Goal: Transaction & Acquisition: Purchase product/service

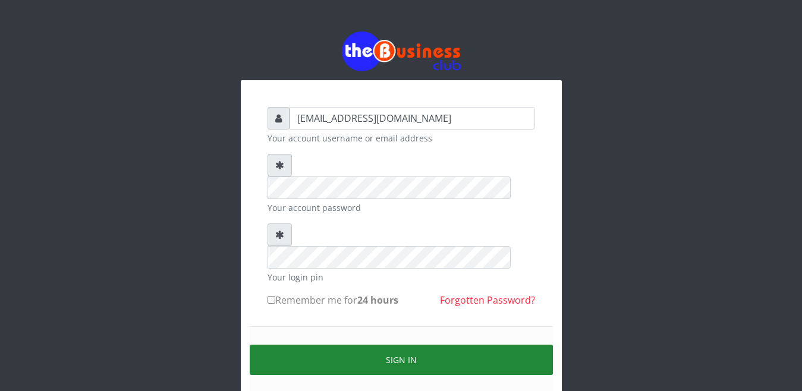
click at [357, 345] on button "Sign in" at bounding box center [401, 360] width 303 height 30
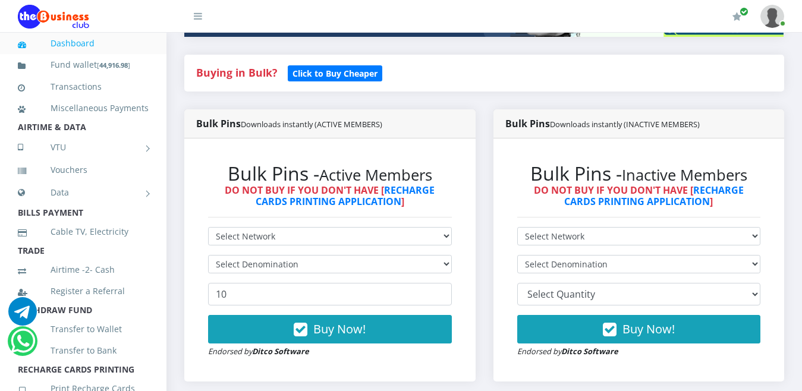
scroll to position [238, 0]
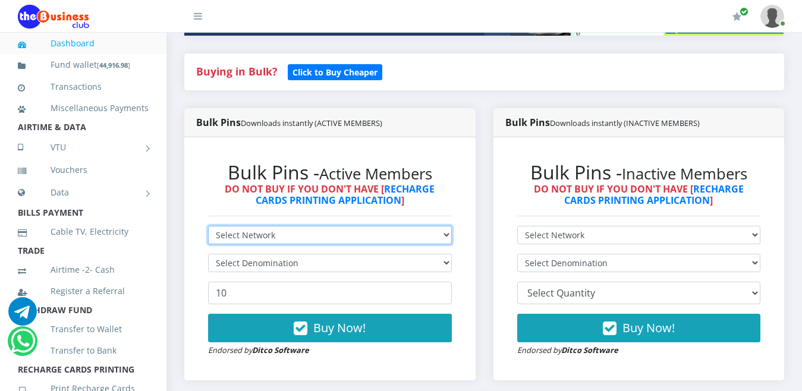
click at [438, 226] on select "Select Network MTN Globacom 9Mobile Airtel" at bounding box center [330, 235] width 244 height 18
select select "MTN"
click at [208, 226] on select "Select Network MTN Globacom 9Mobile Airtel" at bounding box center [330, 235] width 244 height 18
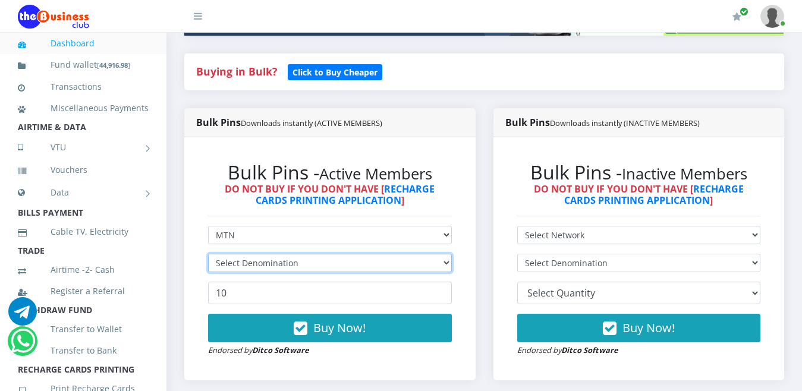
click at [432, 254] on select "Select Denomination" at bounding box center [330, 263] width 244 height 18
click at [440, 254] on select "Select Denomination" at bounding box center [330, 263] width 244 height 18
click at [445, 254] on select "Select Denomination" at bounding box center [330, 263] width 244 height 18
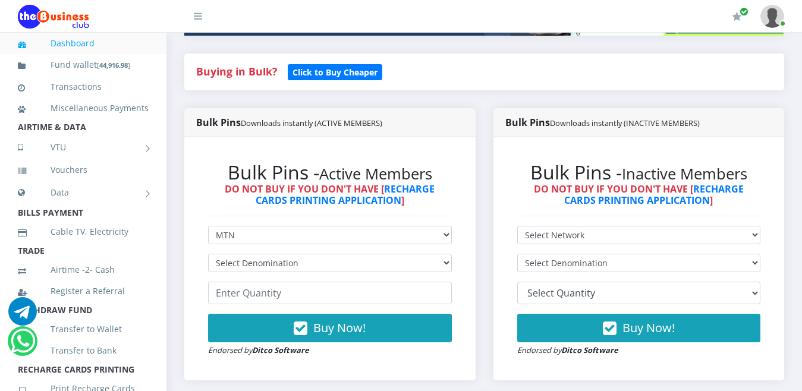
click at [459, 266] on div "Bulk Pins - Active Members DO NOT BUY IF YOU DON'T HAVE [ RECHARGE CARDS PRINTI…" at bounding box center [330, 259] width 268 height 220
click at [445, 254] on select "Select Denomination MTN NGN100 - ₦96.99 MTN NGN200 - ₦193.98 MTN NGN400 - ₦387.…" at bounding box center [330, 263] width 244 height 18
select select "193.98-200"
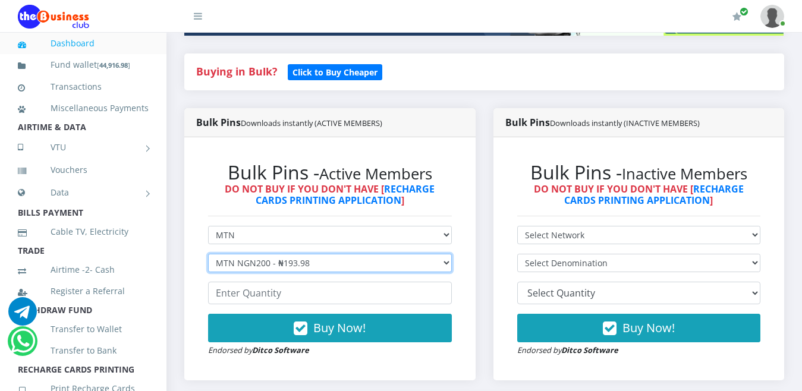
click at [208, 254] on select "Select Denomination MTN NGN100 - ₦96.99 MTN NGN200 - ₦193.98 MTN NGN400 - ₦387.…" at bounding box center [330, 263] width 244 height 18
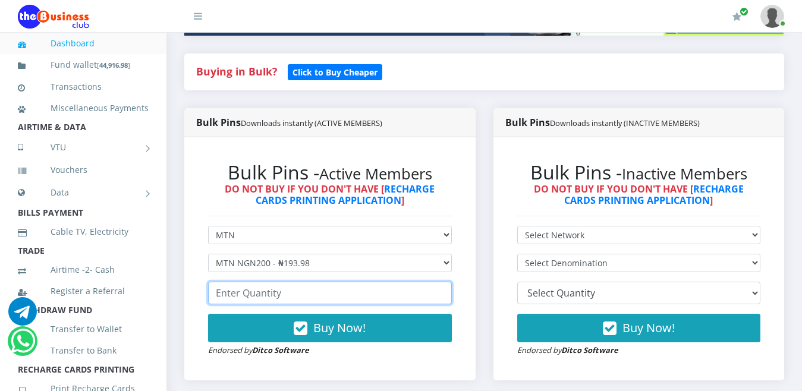
click at [394, 282] on input "number" at bounding box center [330, 293] width 244 height 23
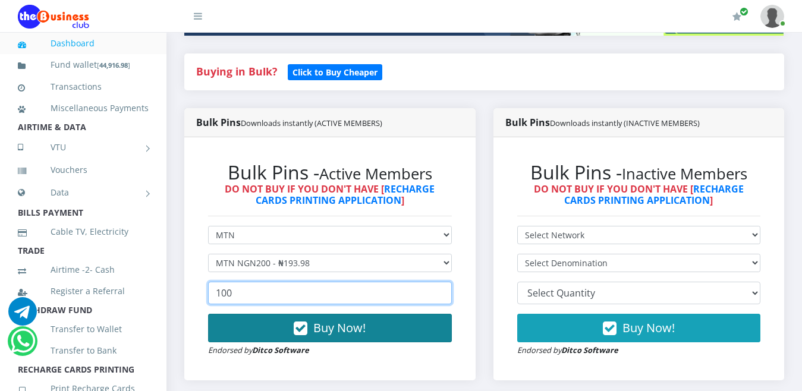
type input "100"
click at [373, 314] on button "Buy Now!" at bounding box center [330, 328] width 244 height 29
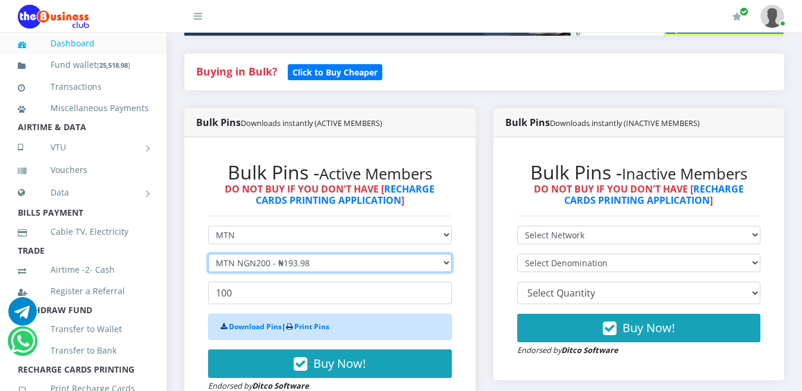
click at [340, 254] on select "Select Denomination MTN NGN100 - ₦96.99 MTN NGN200 - ₦193.98 MTN NGN400 - ₦387.…" at bounding box center [330, 263] width 244 height 18
select select "484.95-500"
click at [208, 254] on select "Select Denomination MTN NGN100 - ₦96.99 MTN NGN200 - ₦193.98 MTN NGN400 - ₦387.…" at bounding box center [330, 263] width 244 height 18
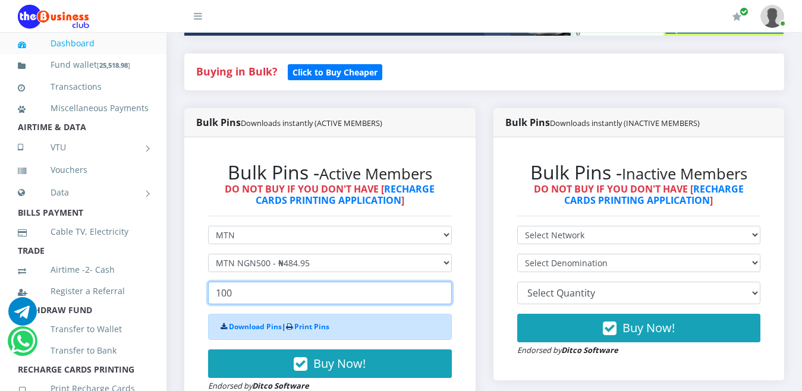
click at [312, 285] on input "100" at bounding box center [330, 293] width 244 height 23
type input "1"
type input "5"
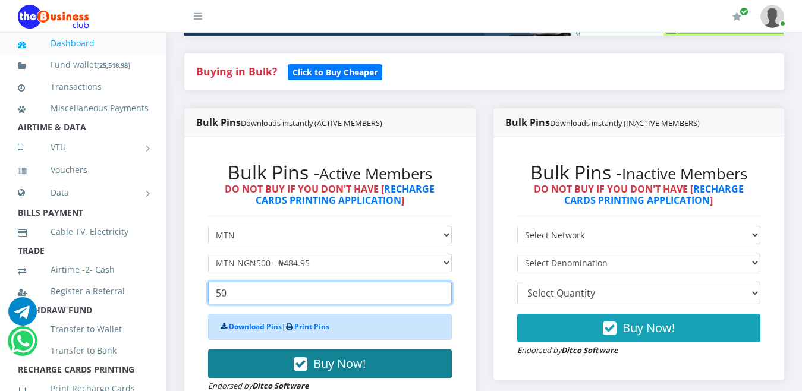
type input "50"
click at [310, 350] on button "Buy Now!" at bounding box center [330, 364] width 244 height 29
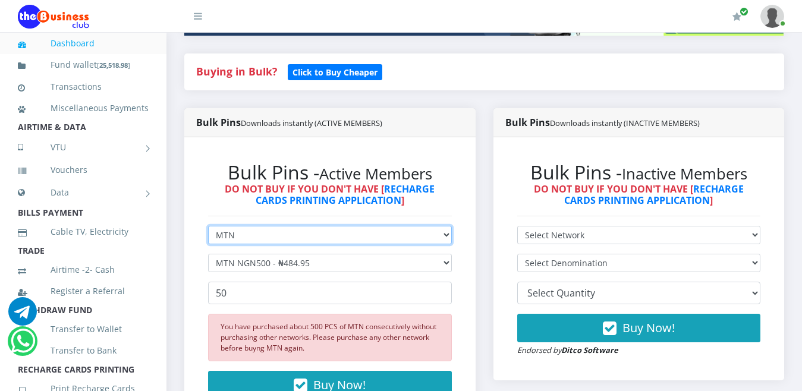
click at [307, 226] on select "Select Network MTN Globacom 9Mobile Airtel" at bounding box center [330, 235] width 244 height 18
select select "Glo"
click at [208, 226] on select "Select Network MTN Globacom 9Mobile Airtel" at bounding box center [330, 235] width 244 height 18
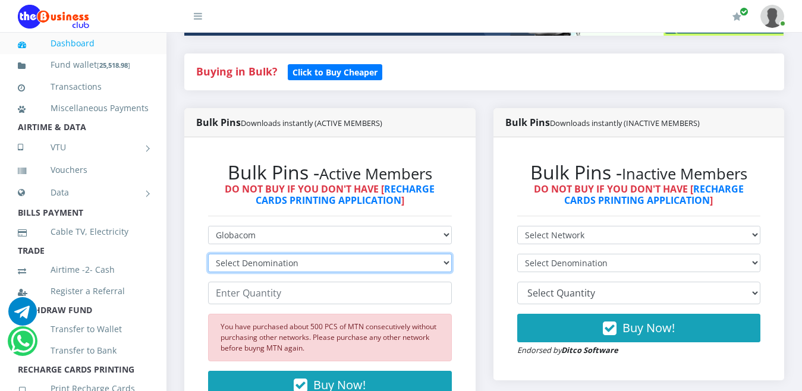
click at [299, 254] on select "Select Denomination Glo NGN100 - ₦96.55 Glo NGN200 - ₦193.10 Glo NGN500 - ₦482.…" at bounding box center [330, 263] width 244 height 18
select select "193.1-200"
click at [208, 254] on select "Select Denomination Glo NGN100 - ₦96.55 Glo NGN200 - ₦193.10 Glo NGN500 - ₦482.…" at bounding box center [330, 263] width 244 height 18
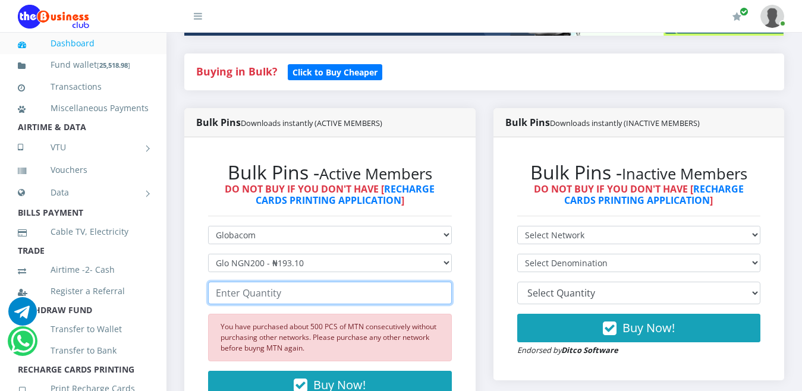
click at [274, 282] on input "number" at bounding box center [330, 293] width 244 height 23
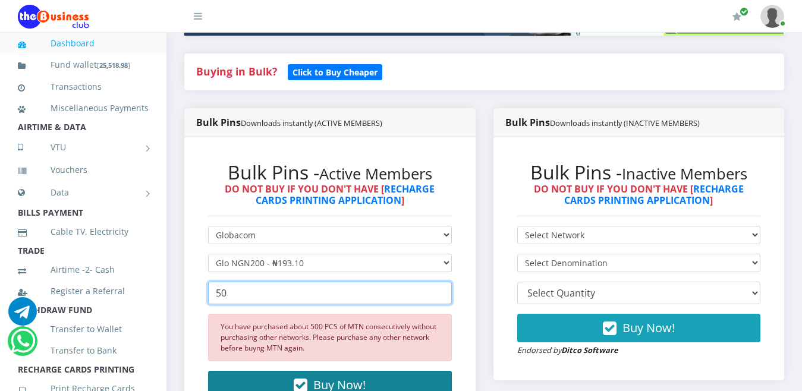
type input "50"
click at [303, 380] on icon "button" at bounding box center [301, 386] width 14 height 12
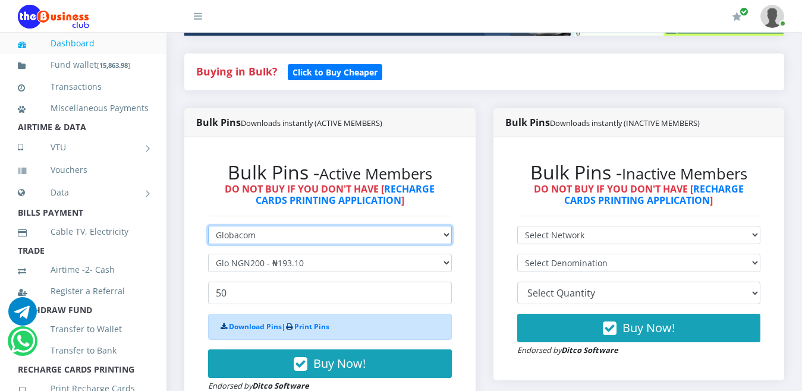
click at [315, 226] on select "Select Network MTN Globacom 9Mobile Airtel" at bounding box center [330, 235] width 244 height 18
select select "MTN"
click at [208, 226] on select "Select Network MTN Globacom 9Mobile Airtel" at bounding box center [330, 235] width 244 height 18
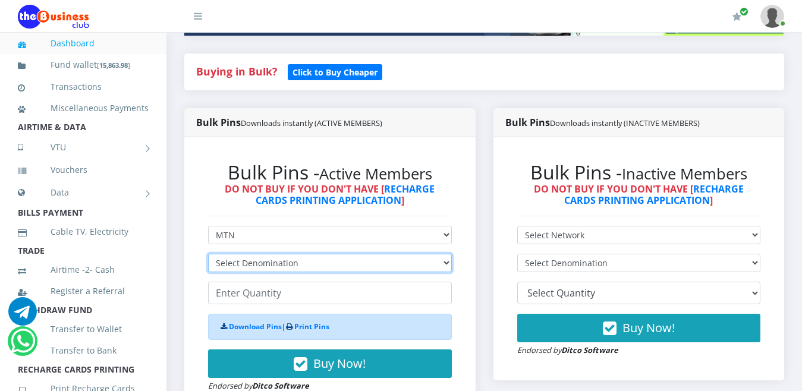
click at [310, 254] on select "Select Denomination MTN NGN100 - ₦96.99 MTN NGN200 - ₦193.98 MTN NGN400 - ₦387.…" at bounding box center [330, 263] width 244 height 18
select select "484.95-500"
click at [208, 254] on select "Select Denomination MTN NGN100 - ₦96.99 MTN NGN200 - ₦193.98 MTN NGN400 - ₦387.…" at bounding box center [330, 263] width 244 height 18
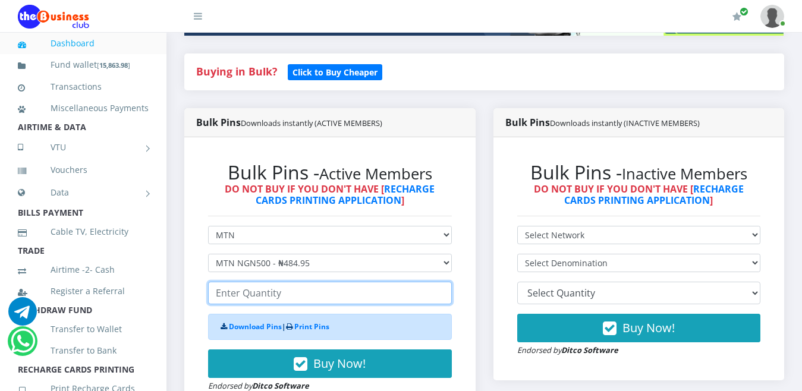
click at [295, 282] on input "number" at bounding box center [330, 293] width 244 height 23
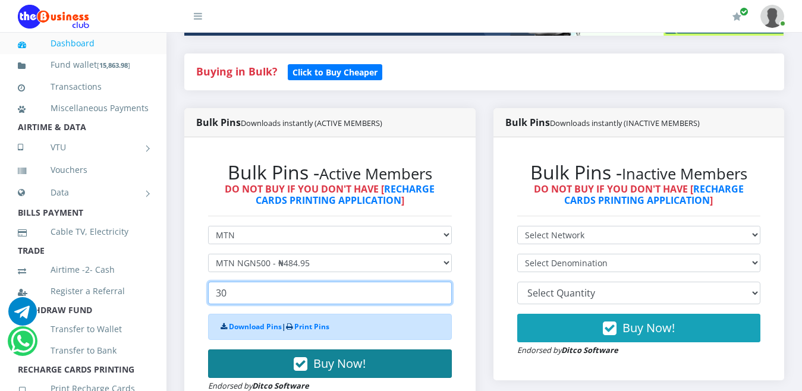
type input "30"
click at [304, 359] on icon "button" at bounding box center [301, 365] width 14 height 12
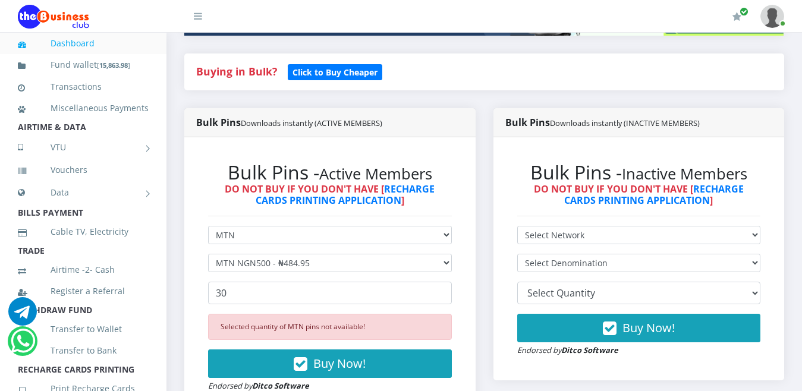
click at [84, 45] on link "Dashboard" at bounding box center [83, 43] width 131 height 27
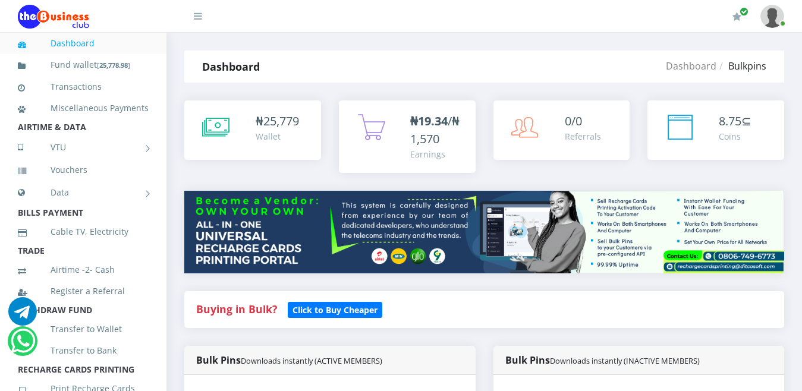
click at [476, 352] on div "Bulk Pins Downloads instantly (ACTIVE MEMBERS)" at bounding box center [329, 360] width 291 height 29
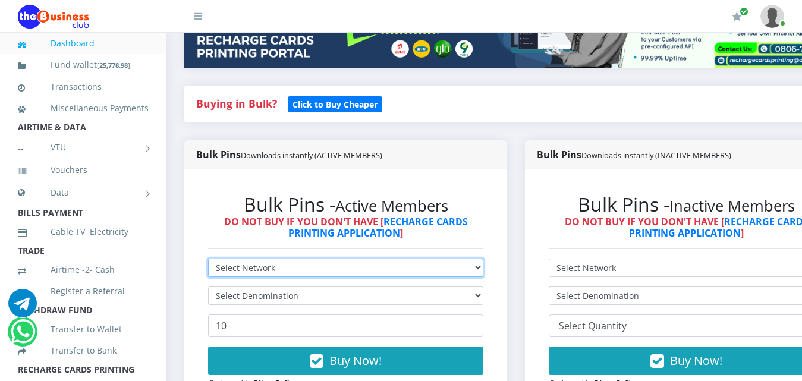
click at [462, 259] on select "Select Network MTN Globacom 9Mobile Airtel" at bounding box center [345, 268] width 275 height 18
select select "MTN"
click at [208, 259] on select "Select Network MTN Globacom 9Mobile Airtel" at bounding box center [345, 268] width 275 height 18
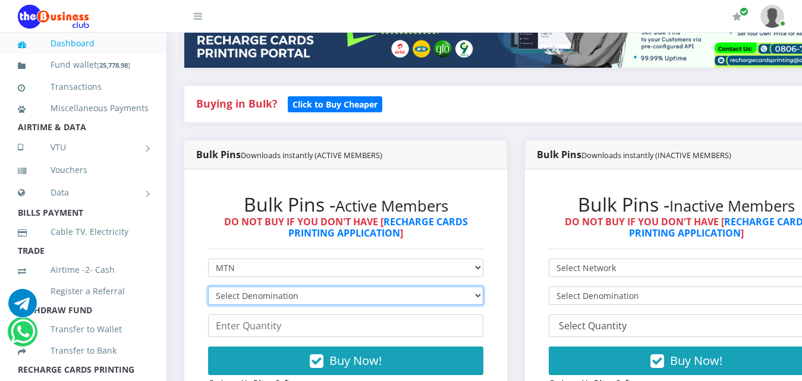
click at [449, 287] on select "Select Denomination MTN NGN100 - ₦96.99 MTN NGN200 - ₦193.98 MTN NGN400 - ₦387.…" at bounding box center [345, 296] width 275 height 18
select select "484.95-500"
click at [208, 287] on select "Select Denomination MTN NGN100 - ₦96.99 MTN NGN200 - ₦193.98 MTN NGN400 - ₦387.…" at bounding box center [345, 296] width 275 height 18
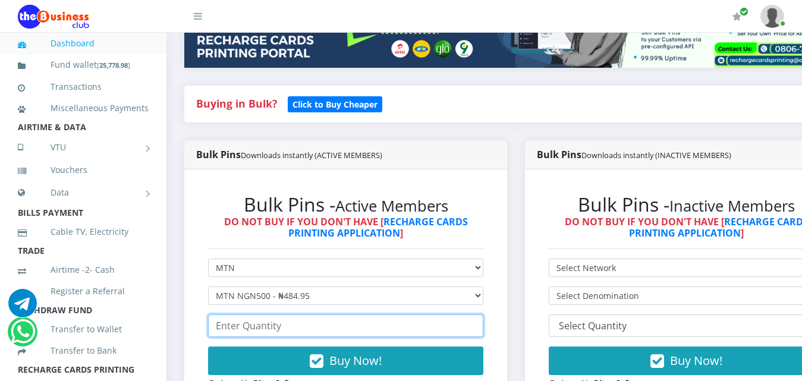
click at [439, 319] on input "number" at bounding box center [345, 326] width 275 height 23
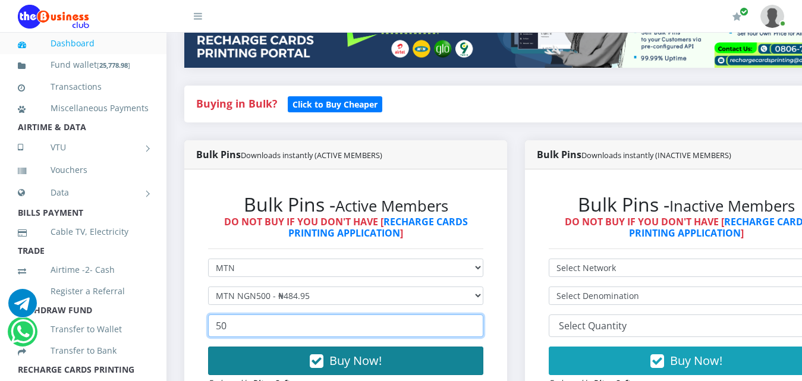
type input "50"
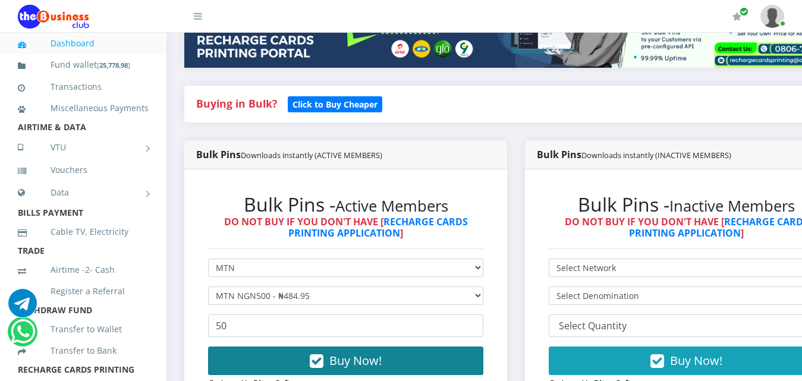
click at [403, 347] on button "Buy Now!" at bounding box center [345, 361] width 275 height 29
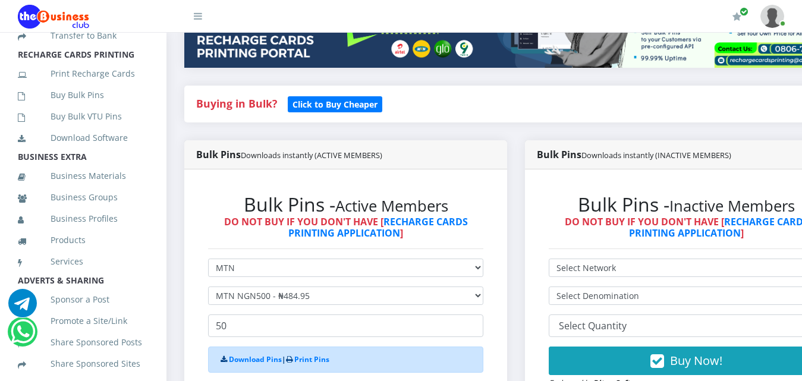
scroll to position [334, 0]
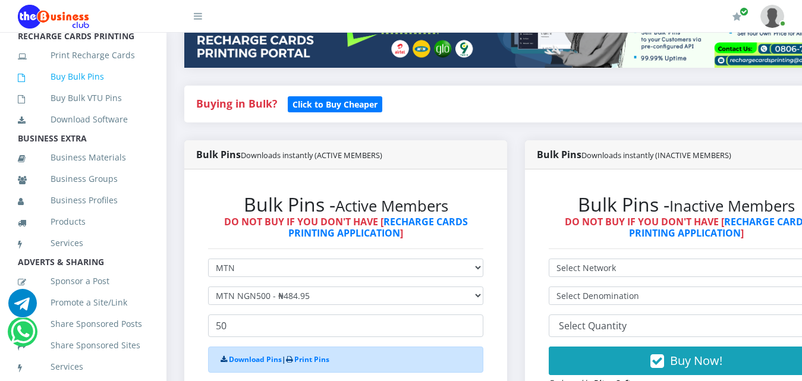
click at [101, 89] on link "Buy Bulk Pins" at bounding box center [83, 76] width 131 height 27
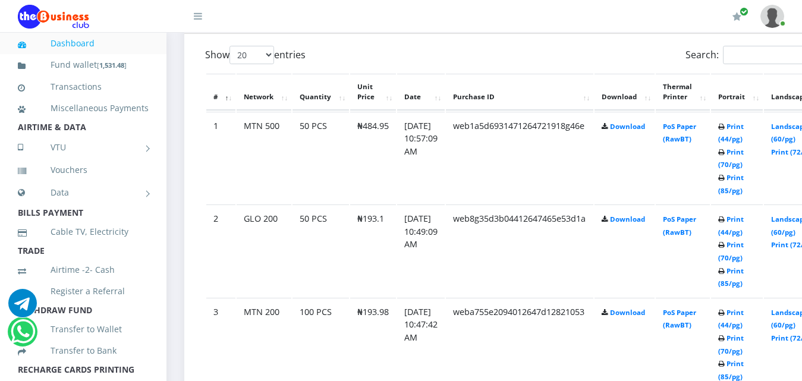
scroll to position [642, 0]
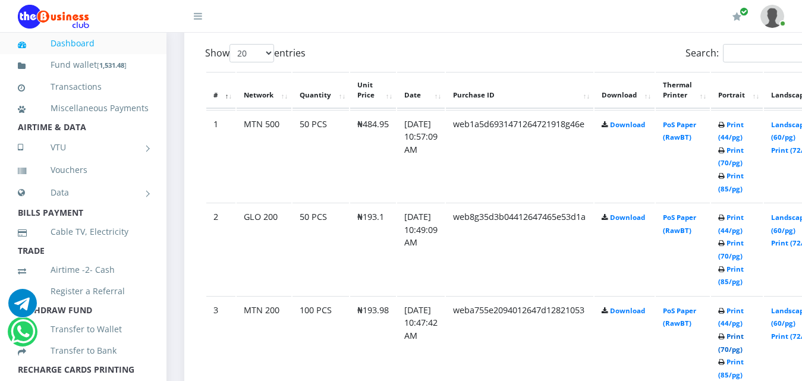
click at [744, 332] on link "Print (70/pg)" at bounding box center [731, 343] width 26 height 22
click at [796, 120] on link "Landscape (60/pg)" at bounding box center [789, 131] width 37 height 22
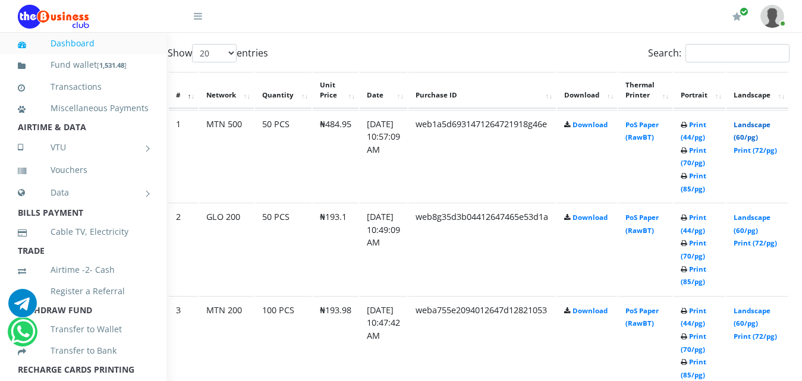
scroll to position [642, 48]
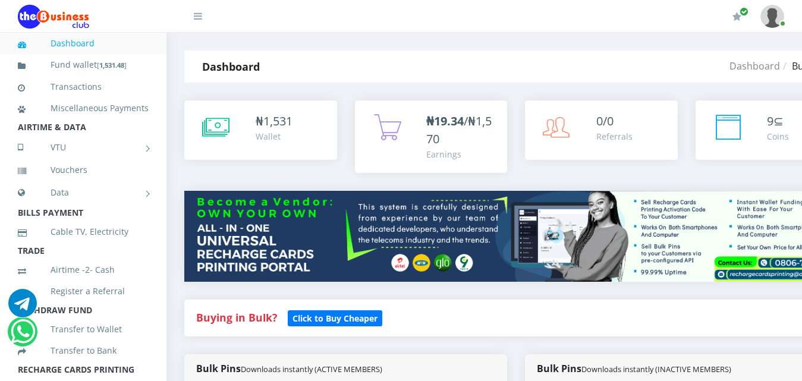
drag, startPoint x: 525, startPoint y: 363, endPoint x: 511, endPoint y: 330, distance: 35.5
click at [511, 330] on div "Buying in Bulk?   Click to Buy Cheaper" at bounding box center [516, 327] width 682 height 55
click at [522, 342] on div "Buying in Bulk?   Click to Buy Cheaper" at bounding box center [516, 327] width 682 height 55
drag, startPoint x: 522, startPoint y: 342, endPoint x: 523, endPoint y: 365, distance: 23.3
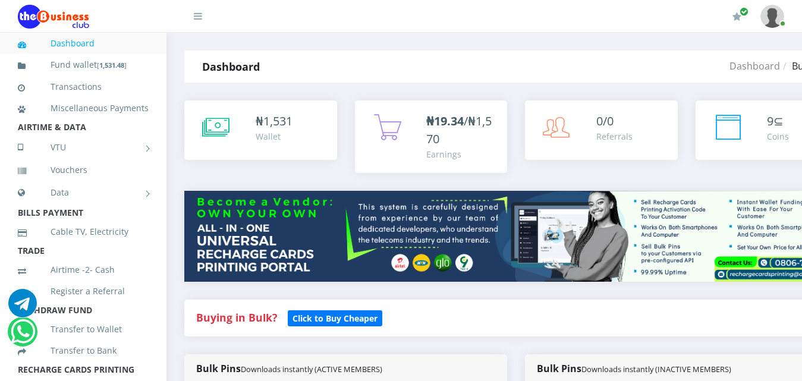
drag, startPoint x: 523, startPoint y: 365, endPoint x: 525, endPoint y: 372, distance: 7.9
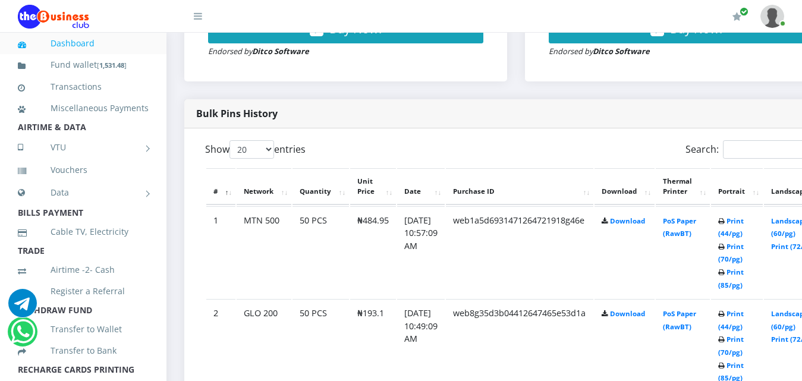
scroll to position [547, 0]
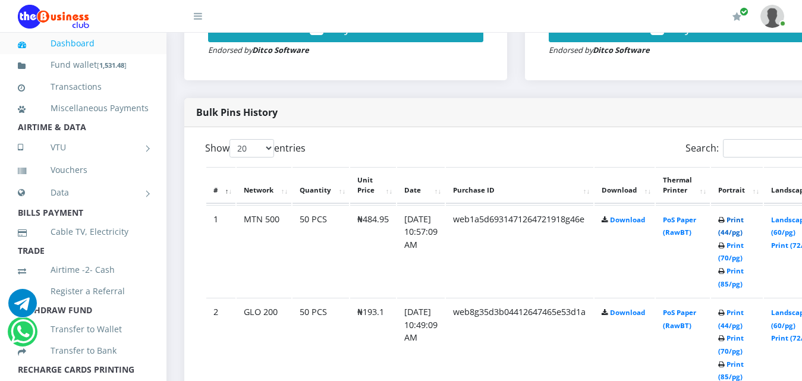
click at [744, 215] on link "Print (44/pg)" at bounding box center [731, 226] width 26 height 22
click at [744, 334] on link "Print (70/pg)" at bounding box center [731, 345] width 26 height 22
click at [744, 215] on link "Print (44/pg)" at bounding box center [731, 226] width 26 height 22
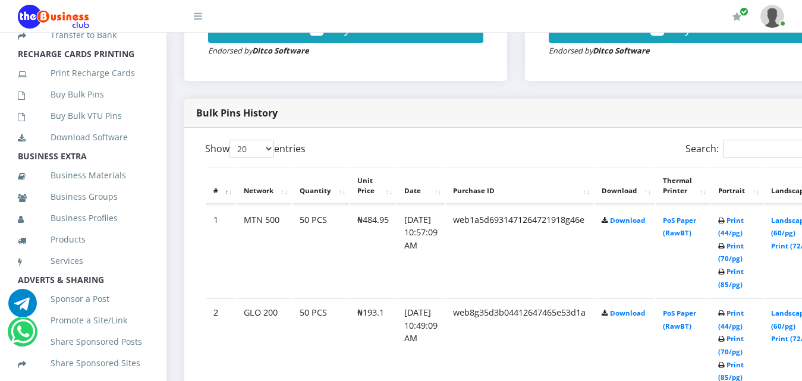
scroll to position [334, 0]
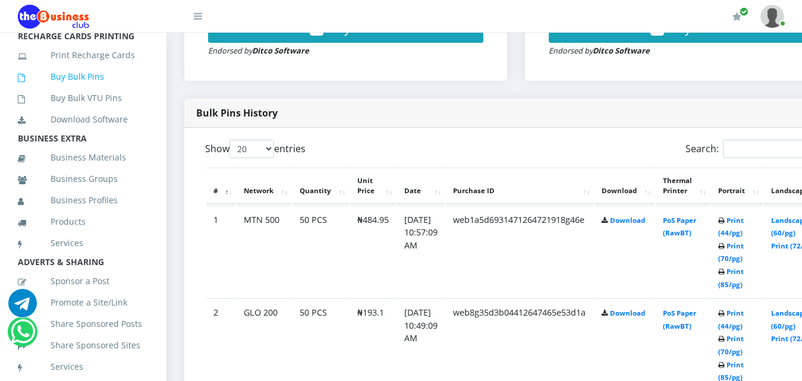
click at [106, 90] on link "Buy Bulk Pins" at bounding box center [83, 76] width 131 height 27
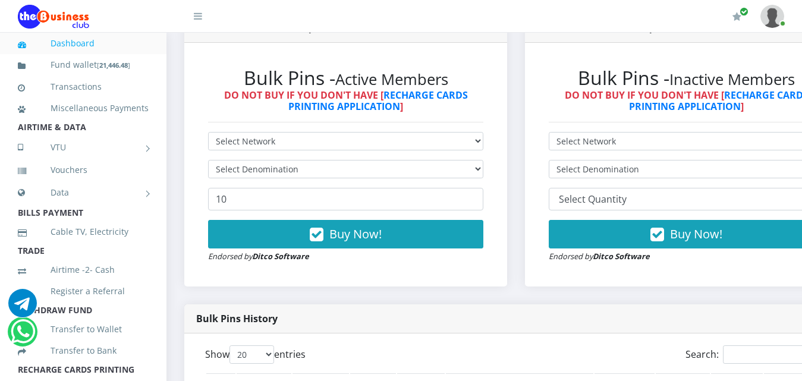
scroll to position [333, 0]
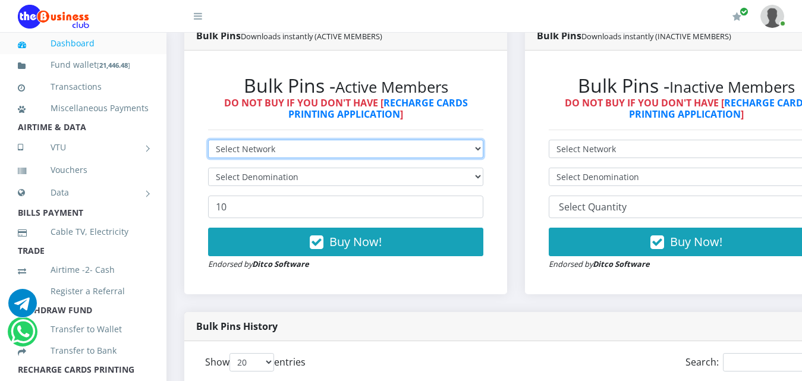
click at [464, 140] on select "Select Network MTN Globacom 9Mobile Airtel" at bounding box center [345, 149] width 275 height 18
select select "MTN"
click at [208, 140] on select "Select Network MTN Globacom 9Mobile Airtel" at bounding box center [345, 149] width 275 height 18
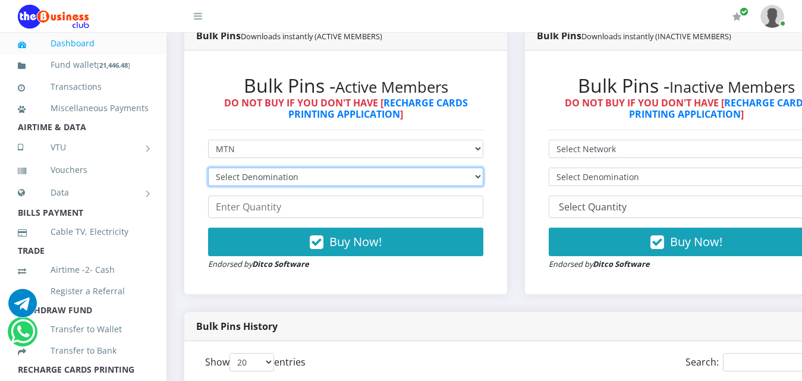
click at [454, 168] on select "Select Denomination MTN NGN100 - ₦96.99 MTN NGN200 - ₦193.98 MTN NGN400 - ₦387.…" at bounding box center [345, 177] width 275 height 18
select select "193.98-200"
click at [208, 168] on select "Select Denomination MTN NGN100 - ₦96.99 MTN NGN200 - ₦193.98 MTN NGN400 - ₦387.…" at bounding box center [345, 177] width 275 height 18
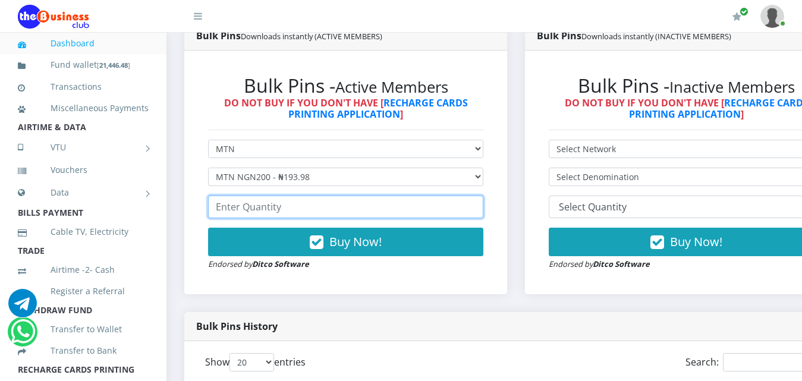
click at [441, 196] on input "number" at bounding box center [345, 207] width 275 height 23
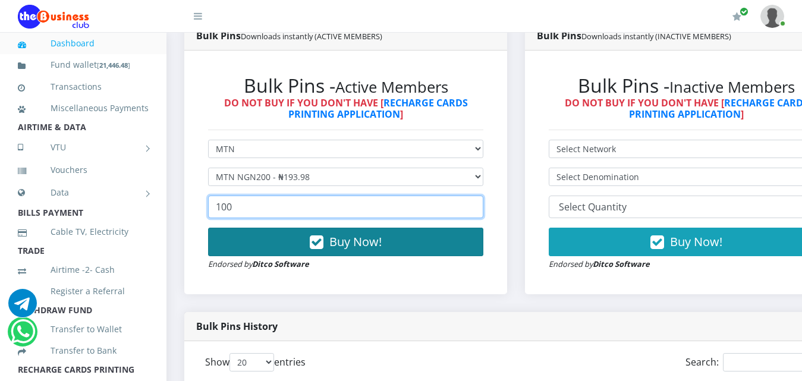
type input "100"
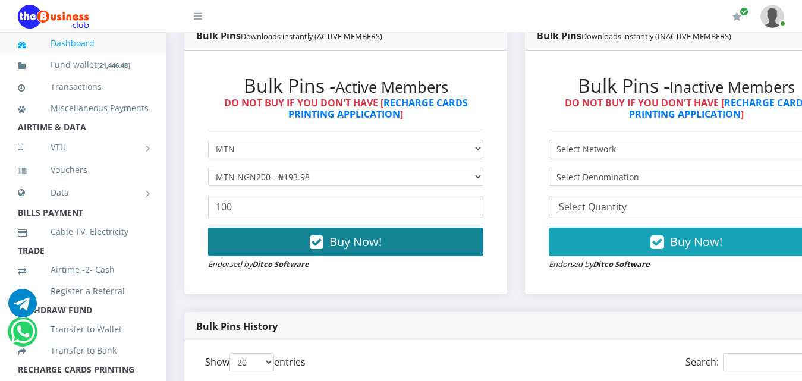
click at [425, 228] on button "Buy Now!" at bounding box center [345, 242] width 275 height 29
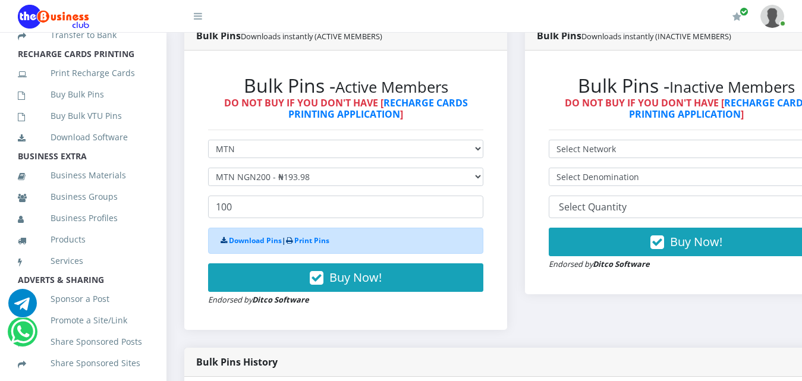
scroll to position [334, 0]
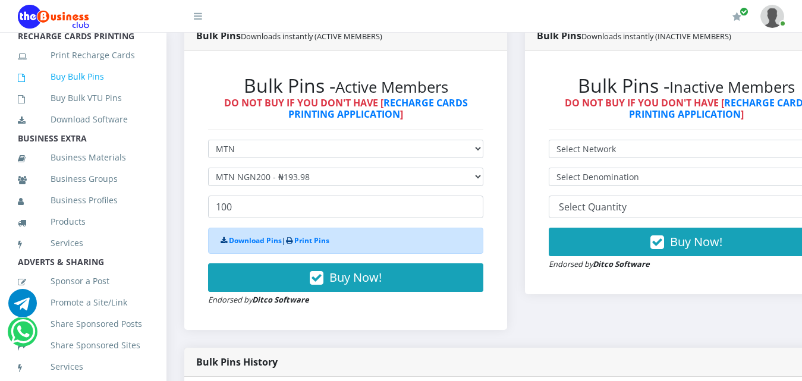
click at [99, 90] on link "Buy Bulk Pins" at bounding box center [83, 76] width 131 height 27
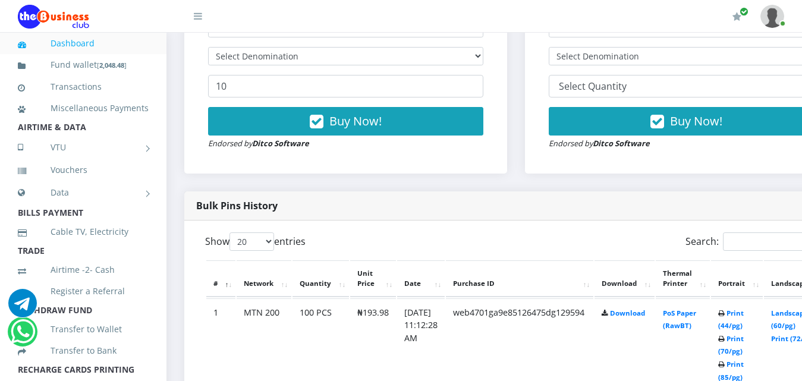
scroll to position [476, 0]
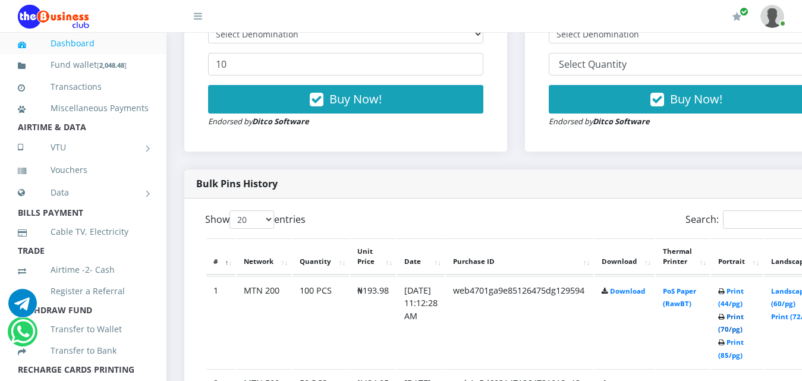
click at [744, 312] on link "Print (70/pg)" at bounding box center [731, 323] width 26 height 22
